Goal: Task Accomplishment & Management: Complete application form

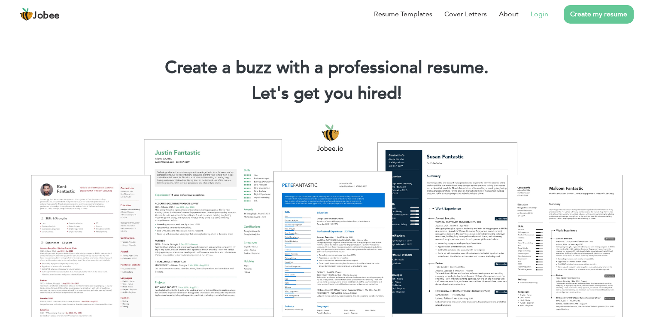
click at [543, 12] on link "Login" at bounding box center [540, 14] width 18 height 10
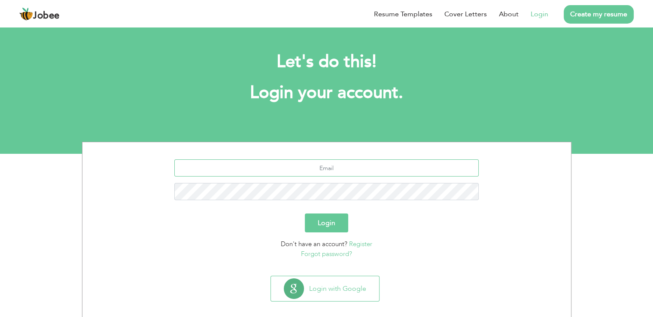
click at [294, 171] on input "text" at bounding box center [326, 167] width 305 height 17
type input "aliabbasbhatti982@gmail.com"
click at [330, 227] on button "Login" at bounding box center [326, 222] width 43 height 19
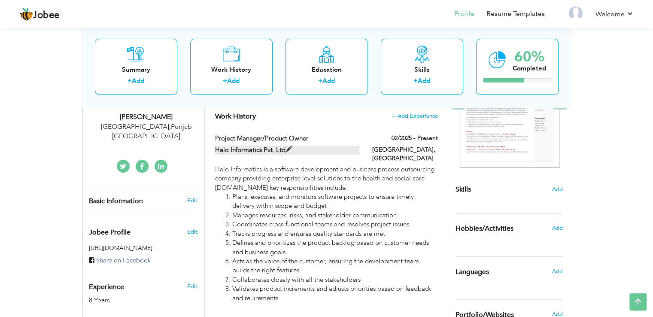
scroll to position [144, 0]
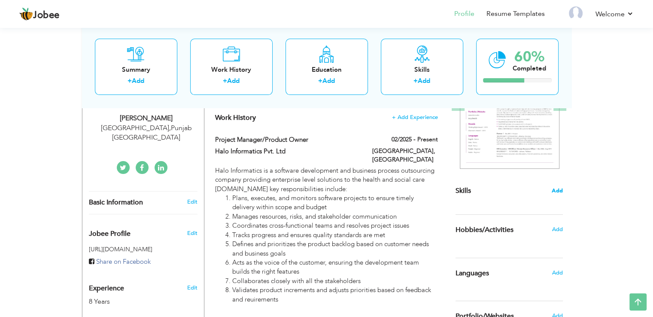
click at [558, 192] on span "Add" at bounding box center [557, 191] width 11 height 8
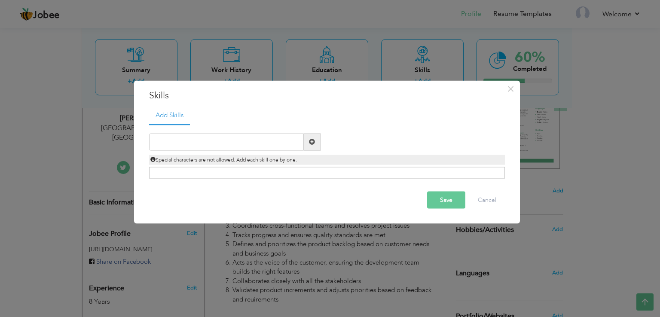
click at [309, 142] on span at bounding box center [312, 142] width 6 height 6
click at [265, 141] on input "text" at bounding box center [226, 141] width 155 height 17
paste input "• Web & Mobile Application Testing"
click at [167, 140] on input "• Web & Mobile Application Testing" at bounding box center [226, 141] width 155 height 17
type input "Web & Mobile Application Testing"
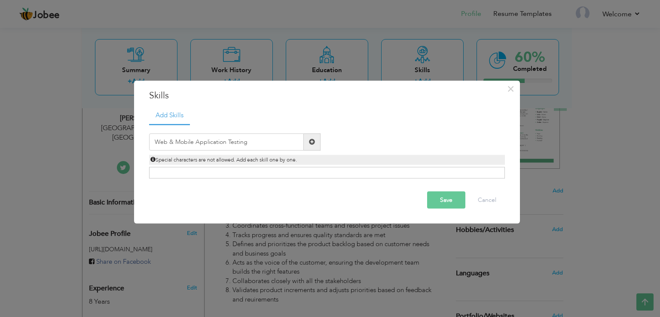
click at [449, 200] on button "Save" at bounding box center [446, 199] width 38 height 17
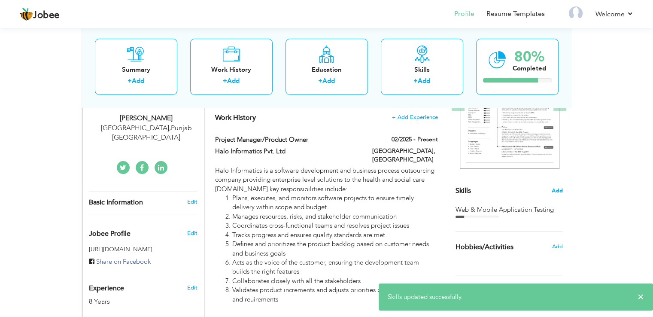
click at [560, 191] on span "Add" at bounding box center [557, 191] width 11 height 8
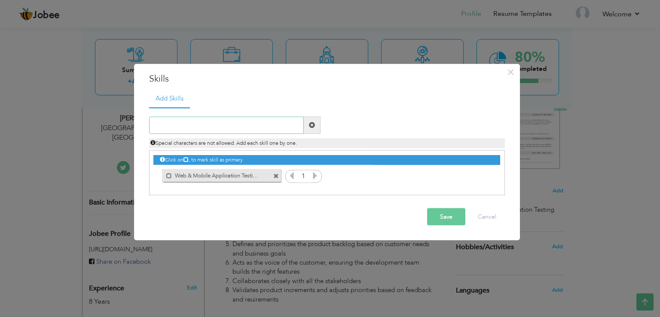
paste input "• Performance/Load/Stress Testing"
click at [168, 125] on input "• Performance/Load/Stress Testing" at bounding box center [226, 124] width 155 height 17
type input "Performance/Load/Stress Testing"
click at [312, 123] on span at bounding box center [312, 125] width 6 height 6
click at [174, 123] on input "text" at bounding box center [226, 124] width 155 height 17
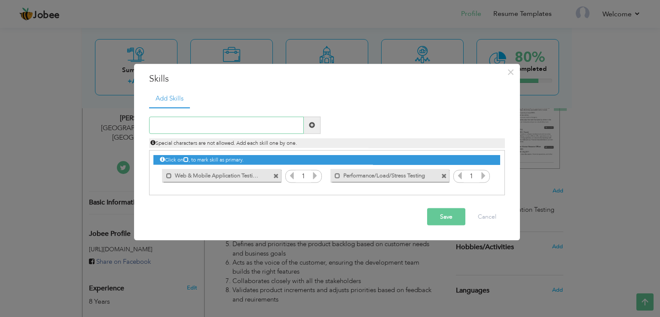
paste input "• UI & Compatability Testing"
click at [168, 124] on input "• UI & Compatability Testing" at bounding box center [226, 124] width 155 height 17
type input "UI & Compatability Testing"
click at [314, 122] on span at bounding box center [312, 125] width 6 height 6
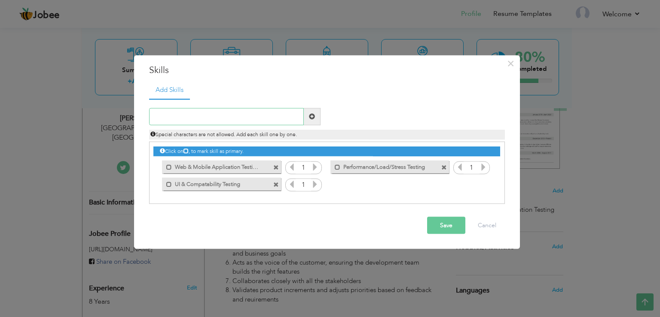
click at [168, 113] on input "text" at bounding box center [226, 116] width 155 height 17
paste input "• Regression,Smoke & Sanity Testing"
click at [168, 116] on input "• Regression,Smoke & Sanity Testing" at bounding box center [226, 116] width 155 height 17
type input "Regression,Smoke & Sanity Testing"
click at [311, 116] on span at bounding box center [312, 116] width 6 height 6
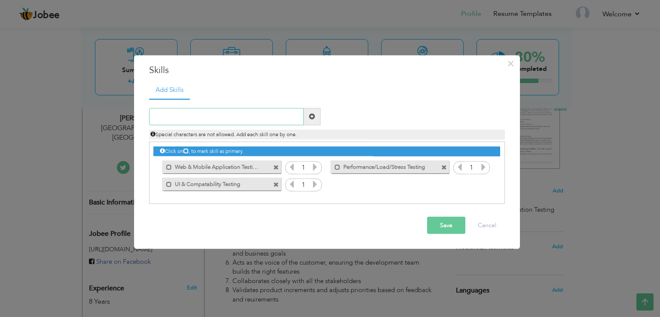
click at [184, 120] on input "text" at bounding box center [226, 116] width 155 height 17
paste input "• Regression,Smoke & Sanity Testing"
click at [167, 116] on input "• Regression,Smoke & Sanity Testing" at bounding box center [226, 116] width 155 height 17
click at [211, 115] on input "Regression,Smoke & Sanity Testing" at bounding box center [226, 116] width 155 height 17
click at [186, 116] on input "Regression,Smoke & Sanity Testing" at bounding box center [226, 116] width 155 height 17
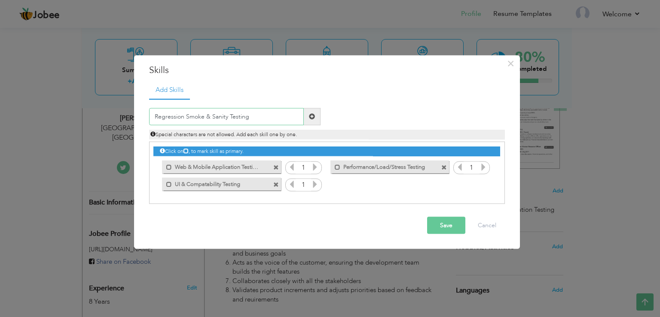
type input "Regression Smoke & Sanity Testing"
click at [314, 116] on span at bounding box center [312, 116] width 6 height 6
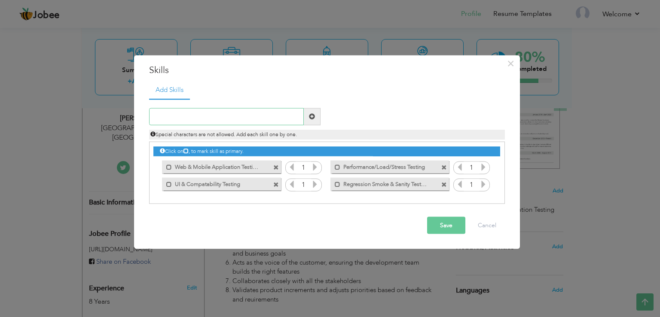
click at [183, 114] on input "text" at bounding box center [226, 116] width 155 height 17
paste input "• Sprint Planning/Sprint Refinement/Sprint Testing"
click at [167, 116] on input "• Sprint Planning/Sprint Refinement/Sprint Testing" at bounding box center [226, 116] width 155 height 17
type input "Sprint Planning/Sprint Refinement/Sprint Testing"
click at [313, 114] on span at bounding box center [312, 116] width 6 height 6
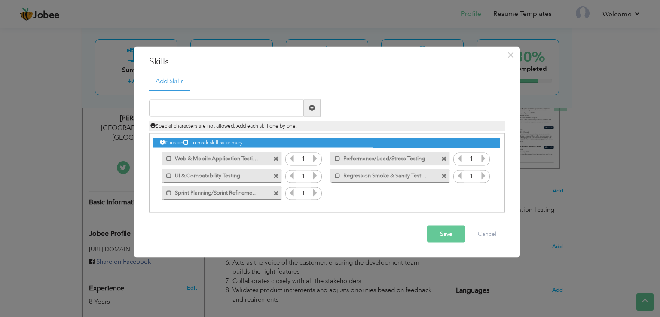
click at [393, 174] on label "Regression Smoke & Sanity Testing" at bounding box center [383, 174] width 87 height 11
click at [393, 174] on label "Regression Smoke & Sanity Testing" at bounding box center [384, 174] width 85 height 11
click at [214, 108] on input "text" at bounding box center [226, 107] width 155 height 17
paste input "• Experience in /Agile/Scrum Methodology"
click at [167, 107] on input "• Experience in /Agile/Scrum Methodology" at bounding box center [226, 107] width 155 height 17
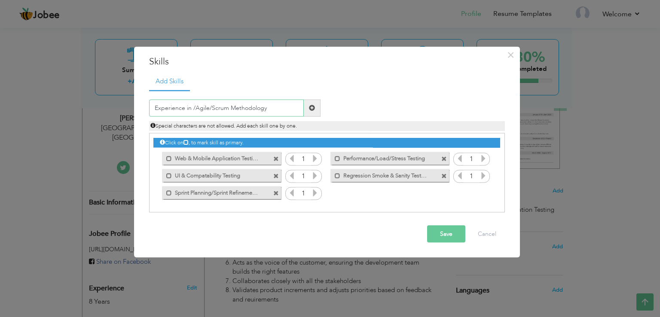
type input "Experience in /Agile/Scrum Methodology"
click at [312, 106] on span at bounding box center [312, 108] width 6 height 6
click at [238, 112] on input "text" at bounding box center [226, 107] width 155 height 17
paste input "• Experience in SDLC/STLC Methodology"
click at [167, 107] on input "• Experience in SDLC/STLC Methodology" at bounding box center [226, 107] width 155 height 17
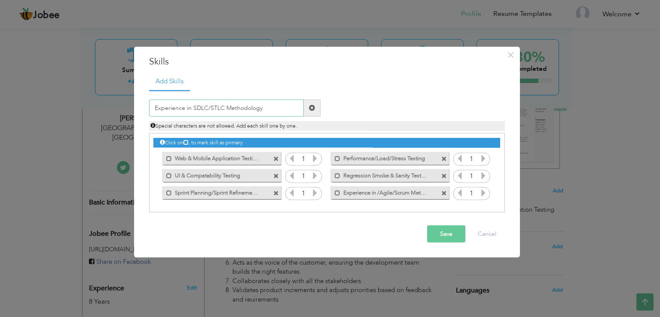
type input "Experience in SDLC/STLC Methodology"
click at [311, 108] on span at bounding box center [312, 108] width 6 height 6
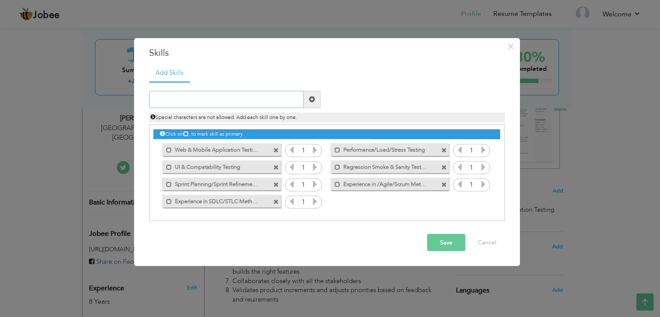
click at [198, 100] on input "text" at bounding box center [226, 99] width 155 height 17
type input "Postman Testing"
click at [309, 100] on span at bounding box center [312, 99] width 6 height 6
click at [450, 242] on button "Save" at bounding box center [446, 242] width 38 height 17
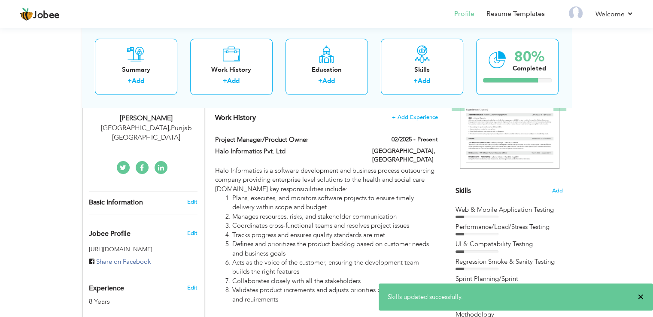
click at [640, 296] on span "×" at bounding box center [641, 297] width 6 height 9
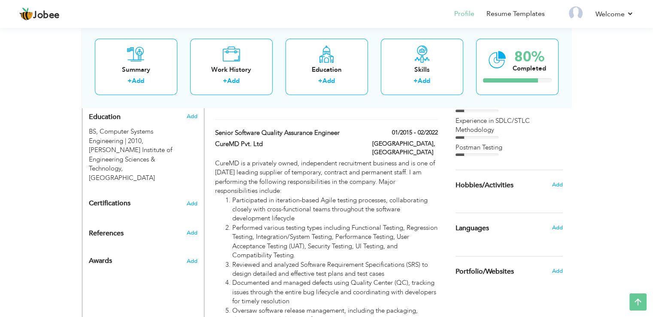
scroll to position [359, 0]
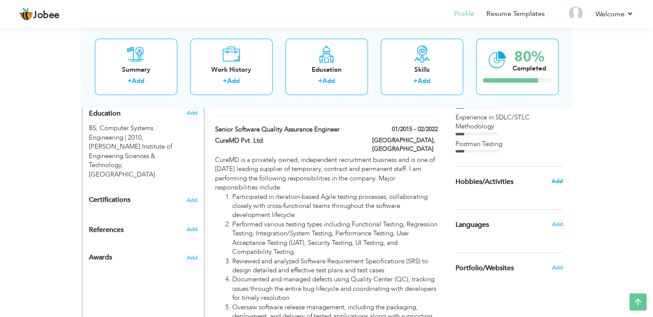
click at [555, 180] on span "Add" at bounding box center [557, 181] width 11 height 8
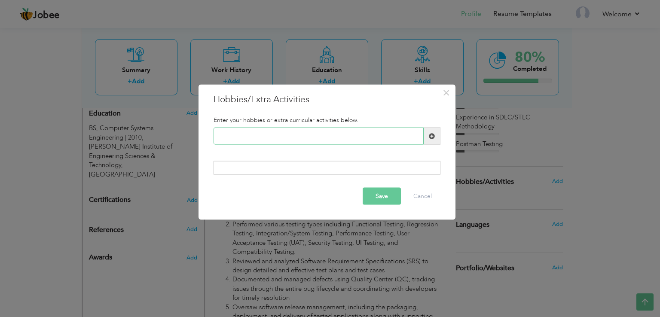
paste input "• Cricket"
click at [232, 135] on input "• Cricket" at bounding box center [318, 136] width 210 height 17
type input "Cricket"
click at [432, 136] on span at bounding box center [432, 136] width 6 height 6
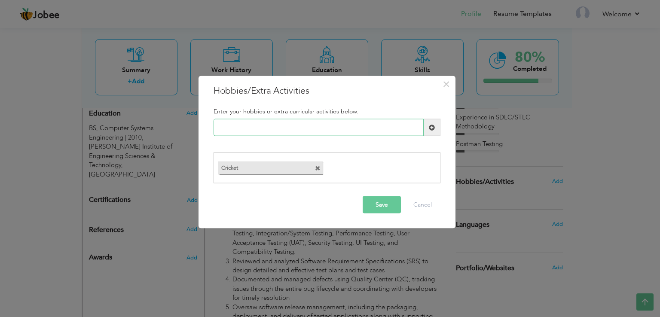
click at [242, 128] on input "text" at bounding box center [318, 127] width 210 height 17
paste input "• Current Affairs"
click at [231, 127] on input "• Current Affairs" at bounding box center [318, 127] width 210 height 17
type input "Current Affairs"
click at [378, 205] on button "Save" at bounding box center [382, 204] width 38 height 17
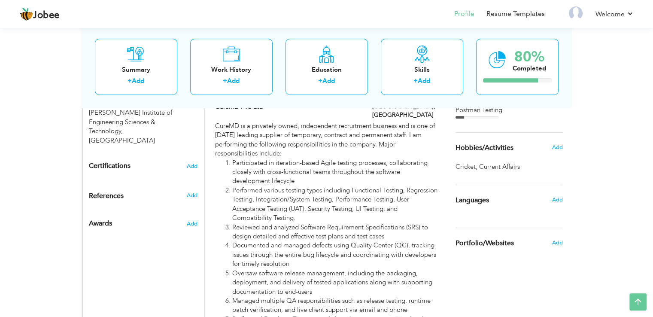
scroll to position [402, 0]
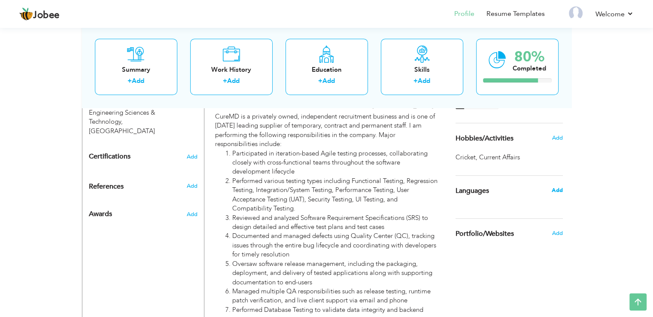
click at [559, 189] on span "Add" at bounding box center [557, 190] width 11 height 8
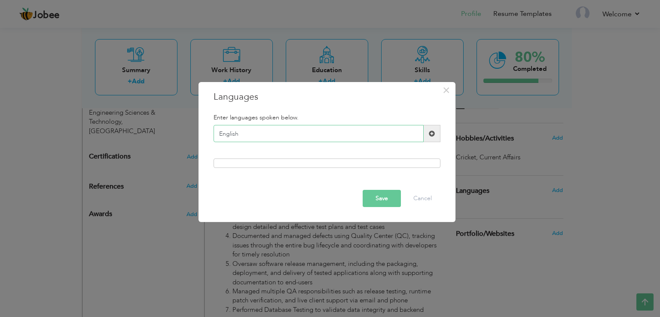
type input "English"
click at [380, 195] on button "Save" at bounding box center [382, 198] width 38 height 17
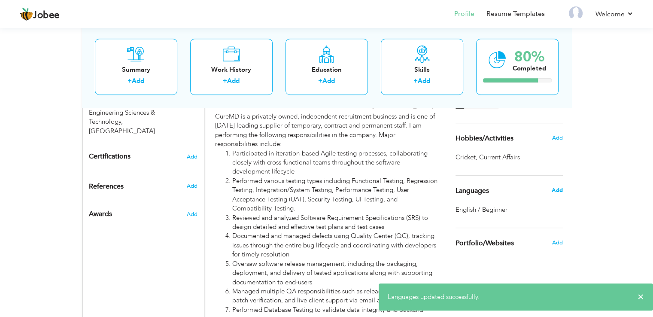
click at [555, 190] on span "Add" at bounding box center [557, 190] width 11 height 8
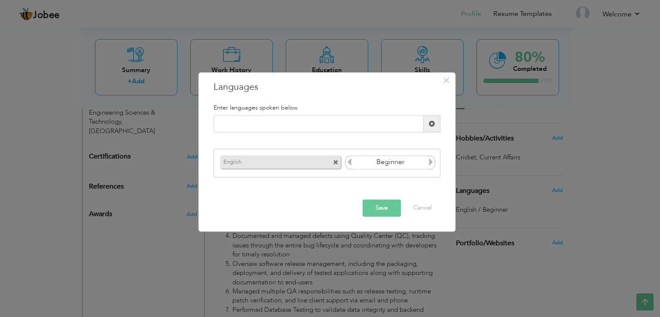
click at [430, 163] on icon at bounding box center [431, 162] width 8 height 8
click at [349, 164] on icon at bounding box center [349, 162] width 8 height 8
click at [382, 208] on button "Save" at bounding box center [382, 208] width 38 height 17
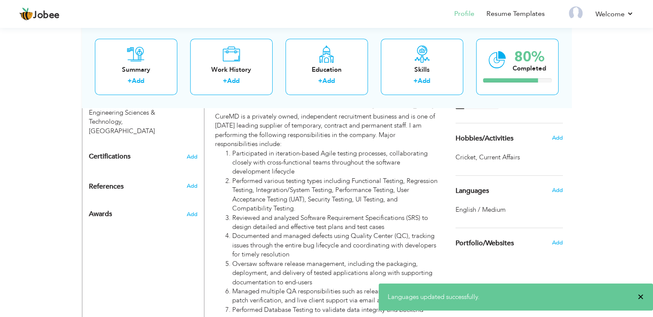
click at [640, 294] on span "×" at bounding box center [641, 297] width 6 height 9
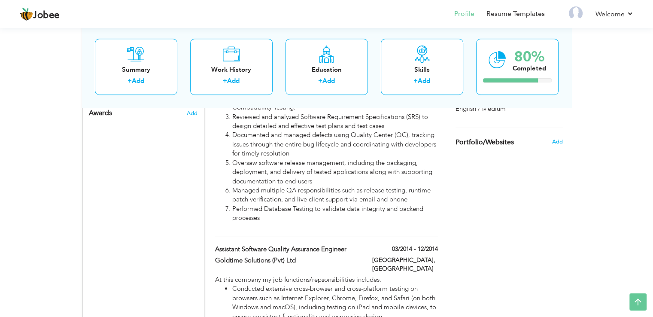
scroll to position [469, 0]
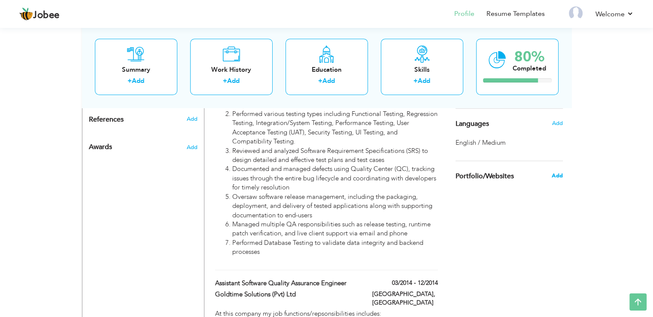
click at [560, 177] on span "Add" at bounding box center [557, 176] width 11 height 8
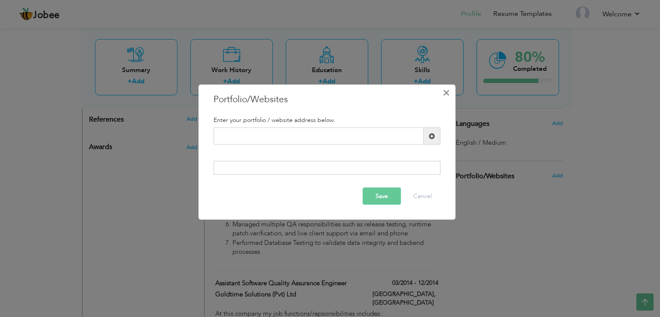
click at [442, 94] on button "×" at bounding box center [446, 93] width 14 height 14
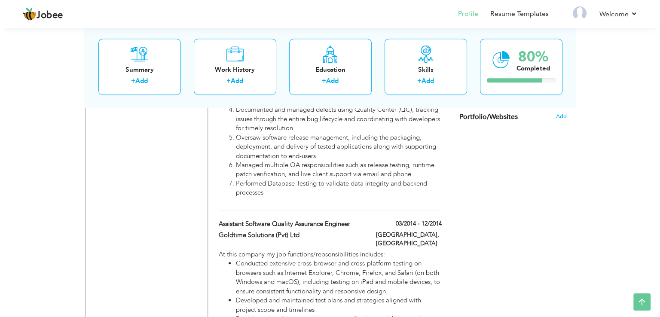
scroll to position [617, 0]
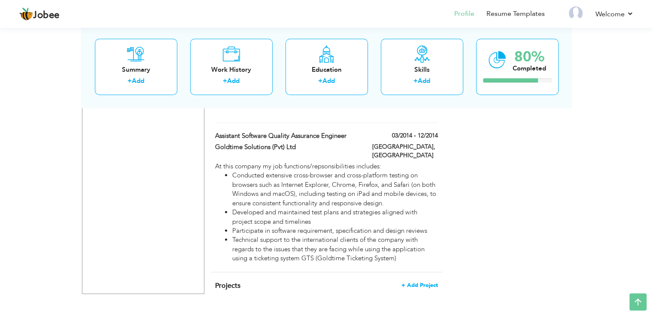
click at [423, 282] on span "+ Add Project" at bounding box center [420, 285] width 37 height 6
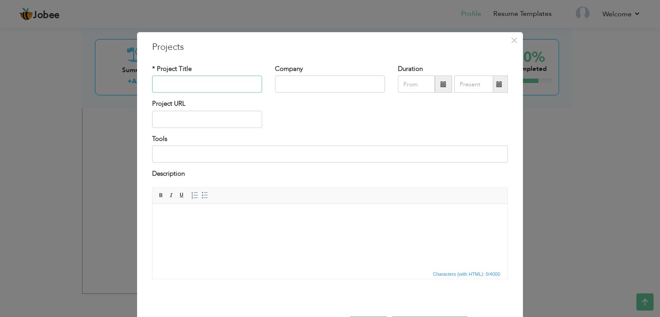
paste input "• Revamp of Diagnosis codes (Conversion from ICD9 to ICD 10 project testing)"
type input "• Revamp of Diagnosis codes (Conversion from ICD9 to ICD 10 project testing)"
click at [282, 85] on input "text" at bounding box center [330, 84] width 110 height 17
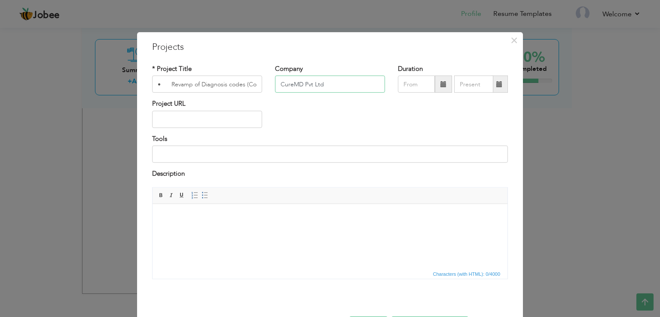
type input "CureMD Pvt Ltd"
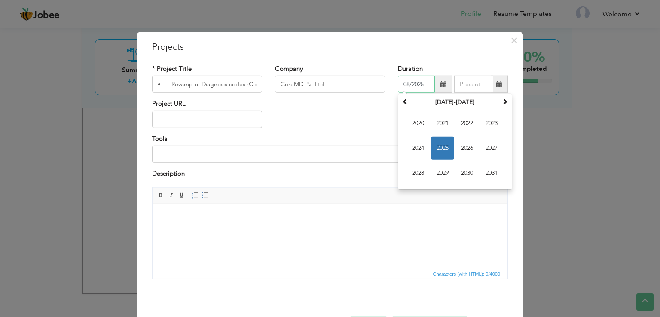
click at [425, 82] on input "08/2025" at bounding box center [416, 84] width 37 height 17
click at [403, 103] on span at bounding box center [405, 101] width 6 height 6
click at [460, 149] on span "2016" at bounding box center [466, 148] width 23 height 23
click at [436, 147] on span "Jun" at bounding box center [442, 148] width 23 height 23
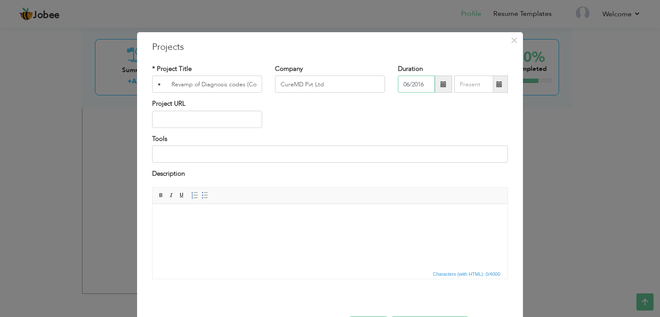
click at [426, 85] on input "06/2016" at bounding box center [416, 84] width 37 height 17
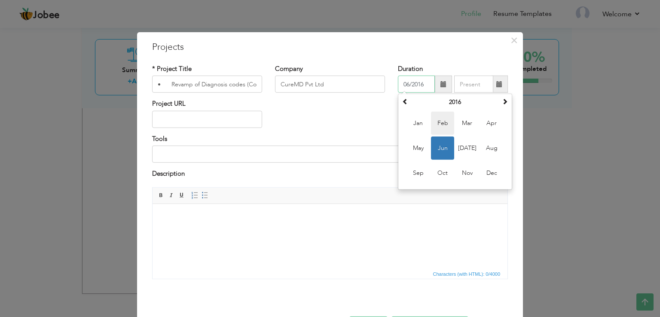
click at [440, 121] on span "Feb" at bounding box center [442, 123] width 23 height 23
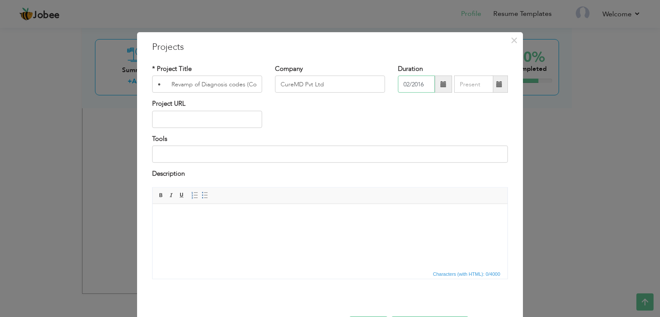
click at [421, 85] on input "02/2016" at bounding box center [416, 84] width 37 height 17
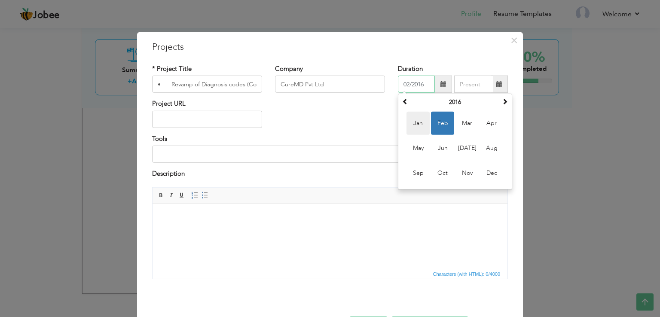
click at [415, 125] on span "Jan" at bounding box center [417, 123] width 23 height 23
type input "01/2016"
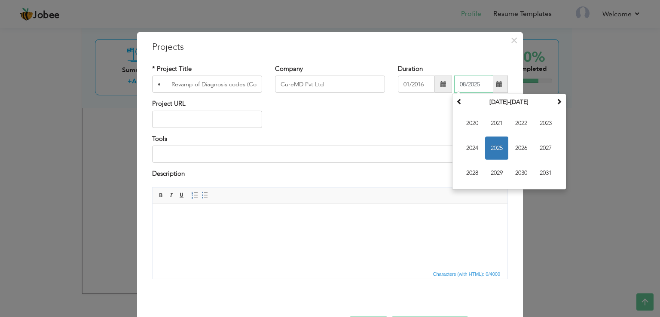
click at [470, 86] on input "08/2025" at bounding box center [473, 84] width 39 height 17
click at [456, 104] on span at bounding box center [459, 101] width 6 height 6
click at [519, 148] on span "2016" at bounding box center [520, 148] width 23 height 23
click at [541, 171] on span "Dec" at bounding box center [545, 173] width 23 height 23
type input "12/2016"
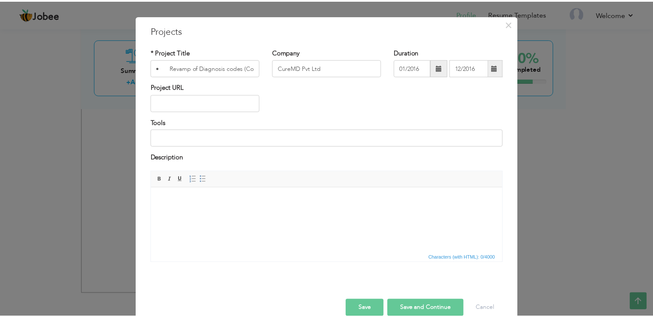
scroll to position [31, 0]
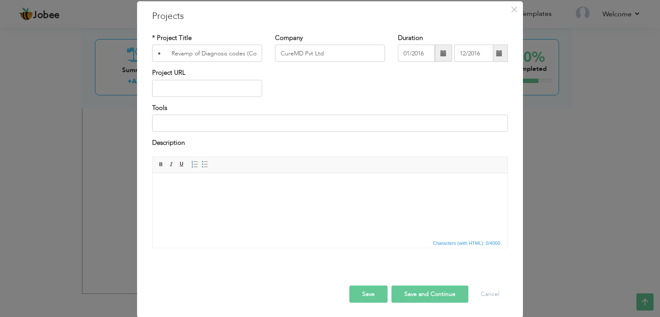
click at [363, 294] on button "Save" at bounding box center [368, 293] width 38 height 17
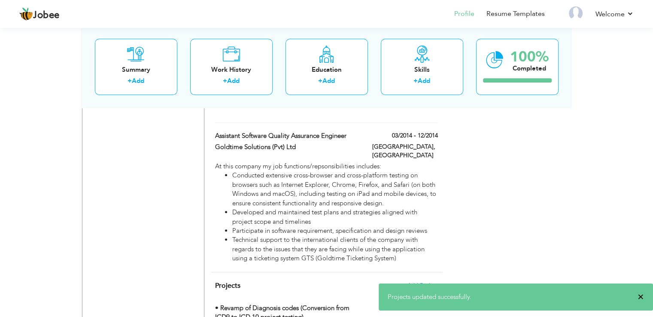
click at [639, 295] on span "×" at bounding box center [641, 297] width 6 height 9
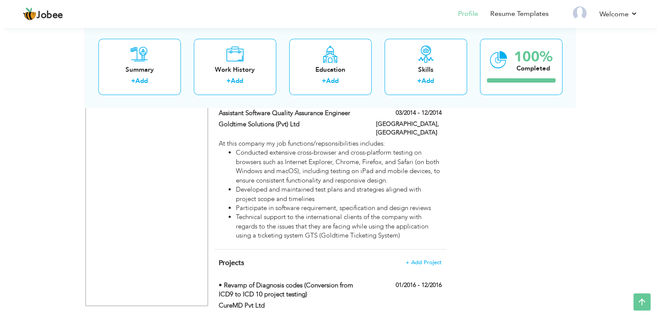
scroll to position [652, 0]
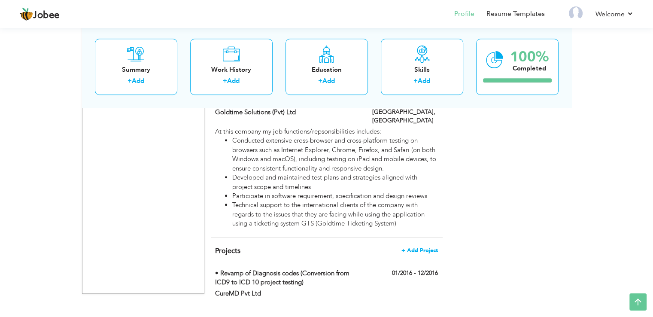
click at [424, 247] on span "+ Add Project" at bounding box center [420, 250] width 37 height 6
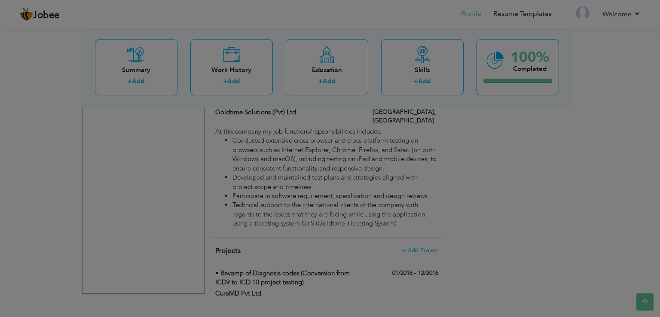
scroll to position [0, 0]
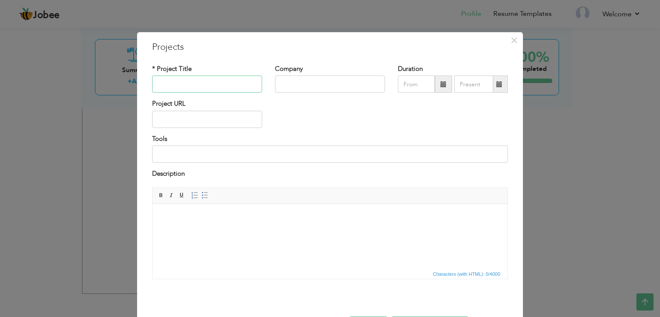
paste input "• Platform Independent application testing"
click at [206, 85] on input "• Platform Independent application testing" at bounding box center [207, 84] width 110 height 17
click at [240, 84] on input "• Platform Independent Application testing" at bounding box center [207, 84] width 110 height 17
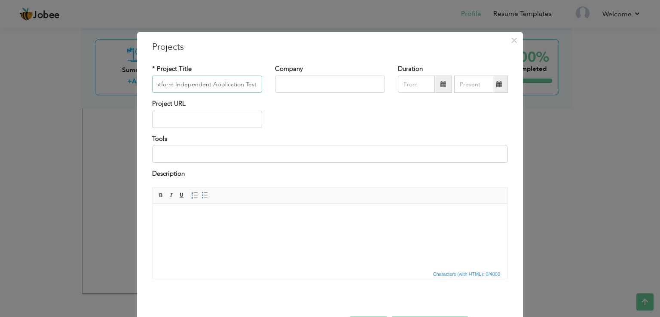
type input "• Platform Independent Application Testing"
click at [288, 84] on input "text" at bounding box center [330, 84] width 110 height 17
type input "CureMD Pvt Ltd"
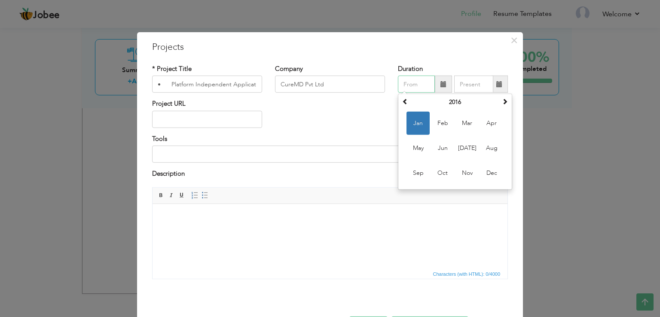
click at [405, 87] on input "text" at bounding box center [416, 84] width 37 height 17
click at [504, 101] on span at bounding box center [505, 101] width 6 height 6
click at [415, 122] on span "Jan" at bounding box center [417, 123] width 23 height 23
type input "01/2017"
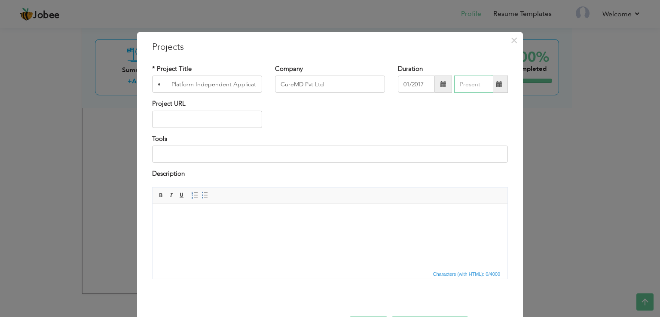
click at [467, 85] on input "text" at bounding box center [473, 84] width 39 height 17
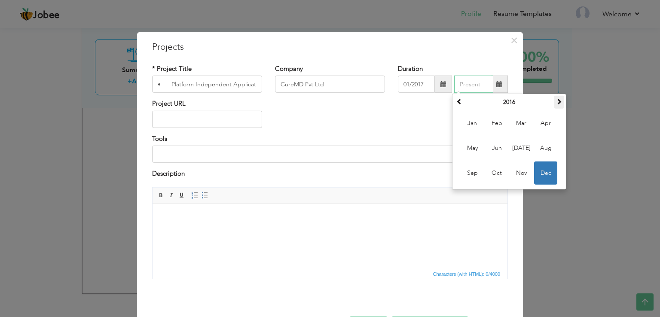
click at [556, 100] on span at bounding box center [559, 101] width 6 height 6
click at [539, 171] on span "Dec" at bounding box center [545, 173] width 23 height 23
type input "12/2017"
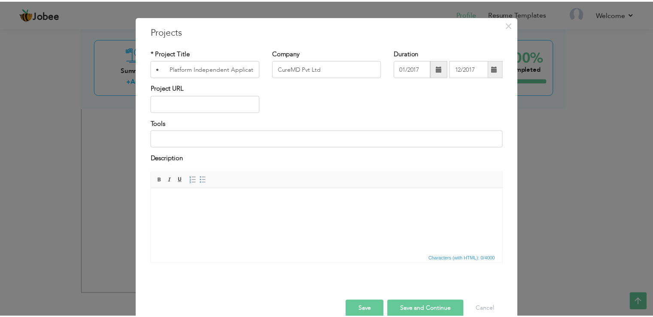
scroll to position [31, 0]
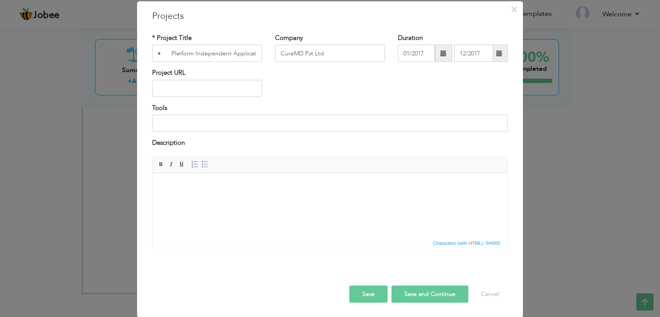
click at [419, 289] on button "Save and Continue" at bounding box center [429, 293] width 77 height 17
click at [189, 55] on input "text" at bounding box center [207, 53] width 110 height 17
paste input "• Localization Project"
click at [167, 52] on input "• Localization Project" at bounding box center [207, 53] width 110 height 17
type input "Localization Project"
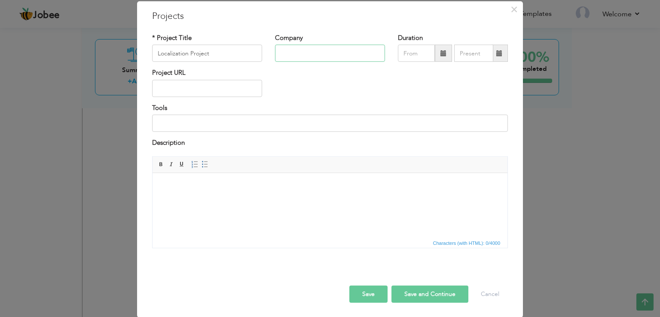
click at [283, 55] on input "text" at bounding box center [330, 53] width 110 height 17
type input "CureMD Pvt Ltd"
click at [405, 50] on input "text" at bounding box center [416, 53] width 37 height 17
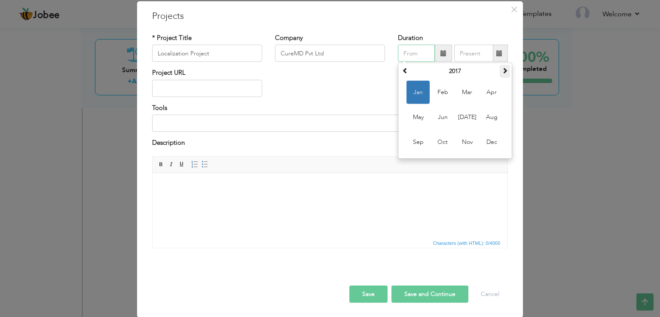
click at [503, 72] on span at bounding box center [505, 70] width 6 height 6
click at [413, 95] on span "Jan" at bounding box center [417, 92] width 23 height 23
type input "01/2018"
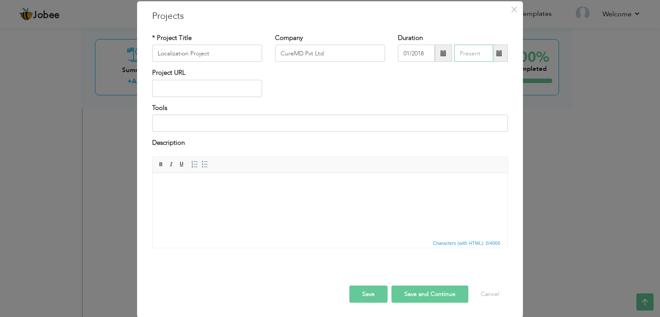
click at [468, 54] on input "text" at bounding box center [473, 53] width 39 height 17
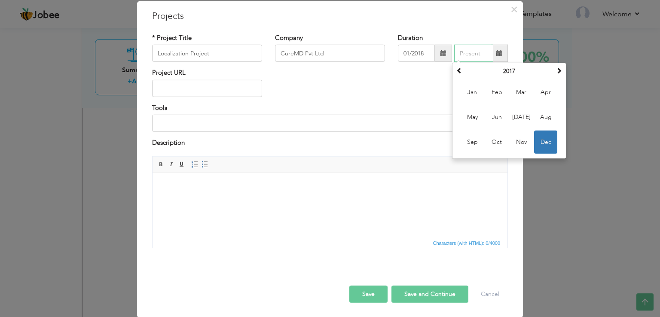
click at [545, 138] on span "Dec" at bounding box center [545, 142] width 23 height 23
click at [481, 52] on input "12/2017" at bounding box center [473, 53] width 39 height 17
click at [556, 68] on span at bounding box center [559, 70] width 6 height 6
click at [548, 137] on span "Dec" at bounding box center [545, 142] width 23 height 23
type input "12/2018"
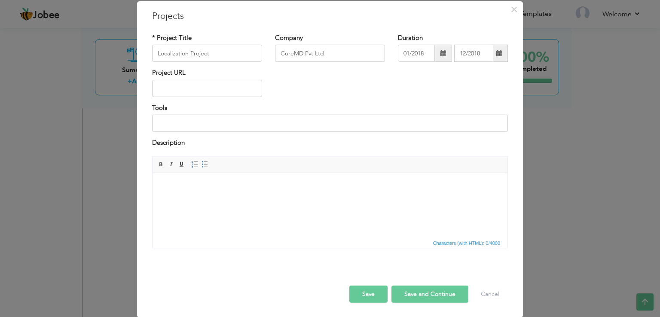
click at [369, 289] on button "Save" at bounding box center [368, 293] width 38 height 17
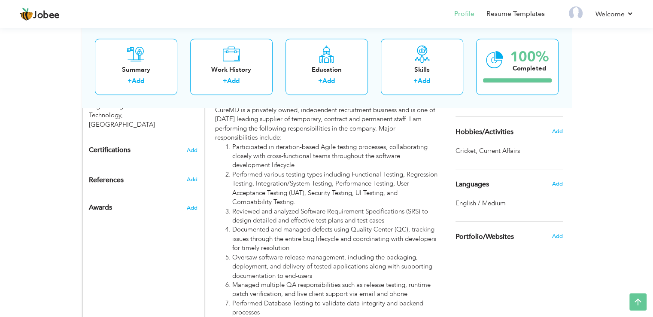
scroll to position [308, 0]
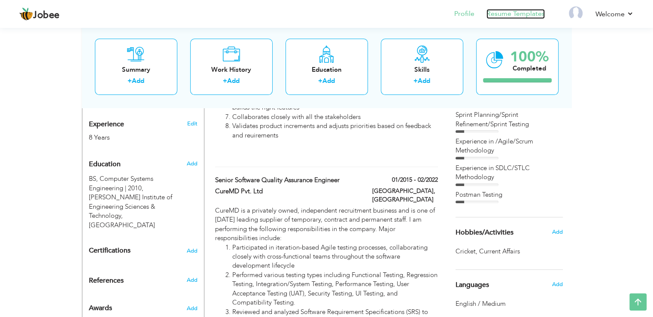
click at [517, 15] on link "Resume Templates" at bounding box center [516, 14] width 58 height 10
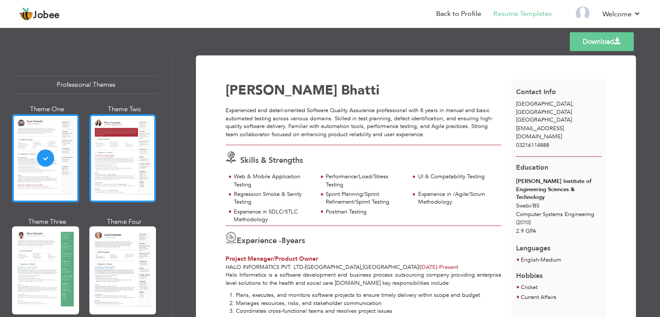
click at [128, 164] on div at bounding box center [122, 158] width 67 height 88
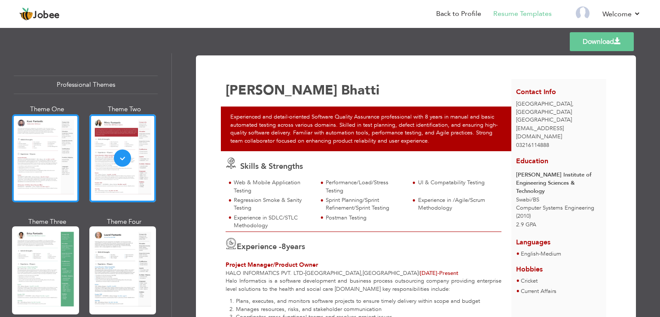
click at [48, 162] on div at bounding box center [45, 158] width 67 height 88
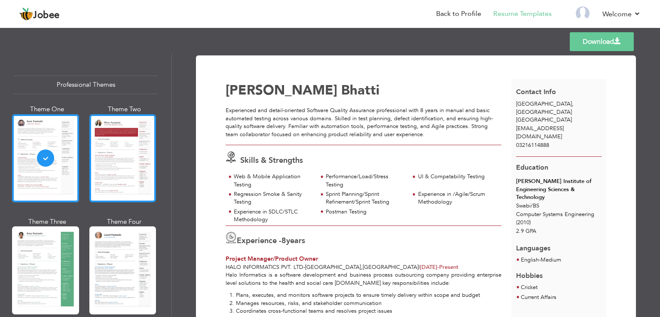
click at [119, 165] on div at bounding box center [122, 158] width 67 height 88
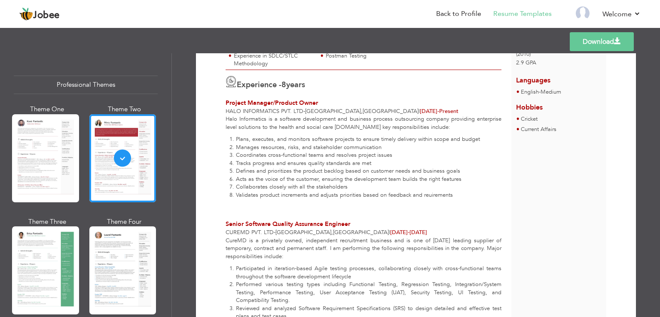
scroll to position [172, 0]
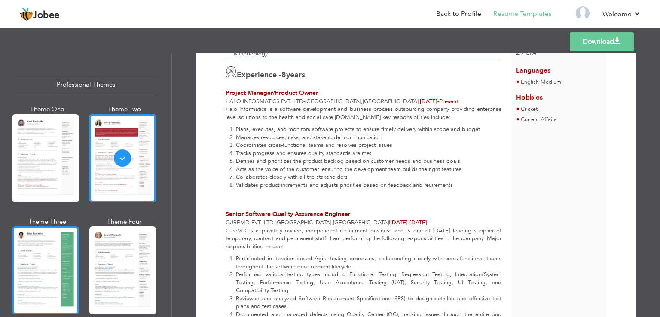
click at [43, 266] on div at bounding box center [45, 270] width 67 height 88
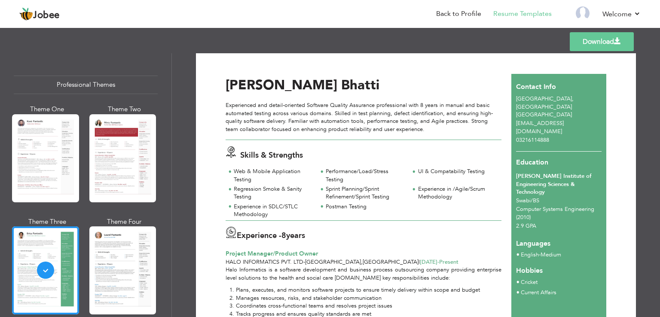
scroll to position [0, 0]
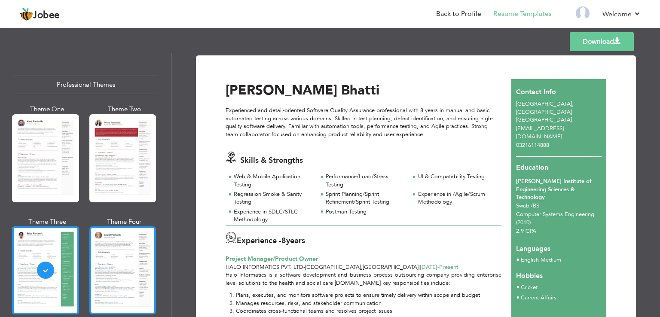
click at [108, 257] on div at bounding box center [122, 270] width 67 height 88
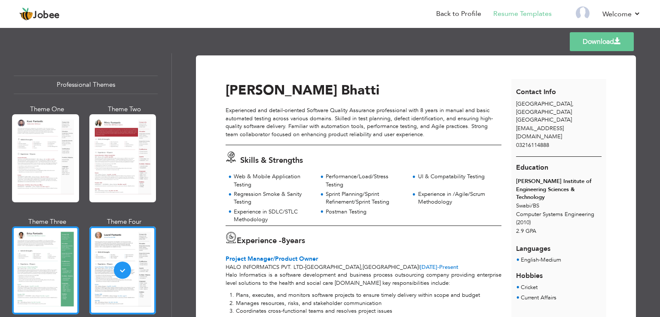
click at [43, 257] on div at bounding box center [45, 270] width 67 height 88
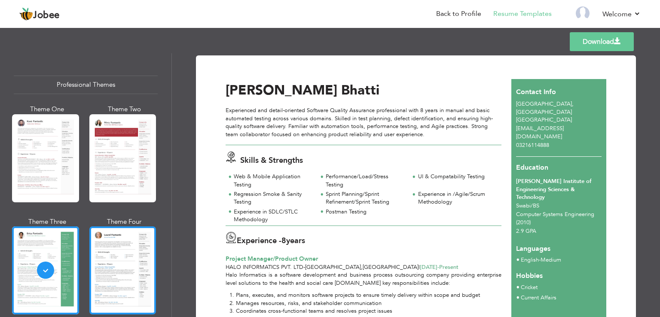
click at [121, 247] on div at bounding box center [122, 270] width 67 height 88
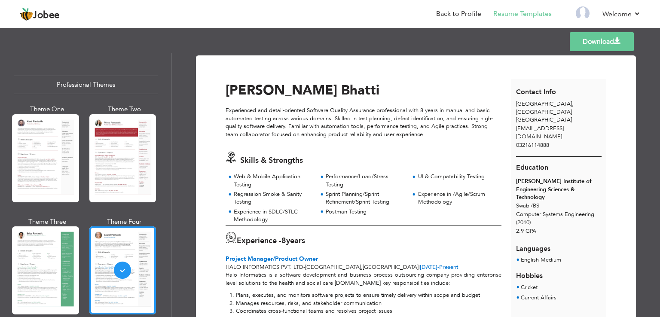
click at [606, 41] on link "Download" at bounding box center [602, 41] width 64 height 19
click at [414, 37] on div "Templates Download" at bounding box center [330, 41] width 660 height 27
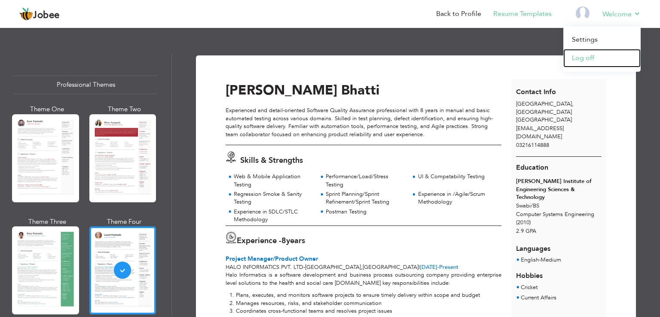
click at [581, 58] on link "Log off" at bounding box center [601, 58] width 77 height 18
